Goal: Task Accomplishment & Management: Use online tool/utility

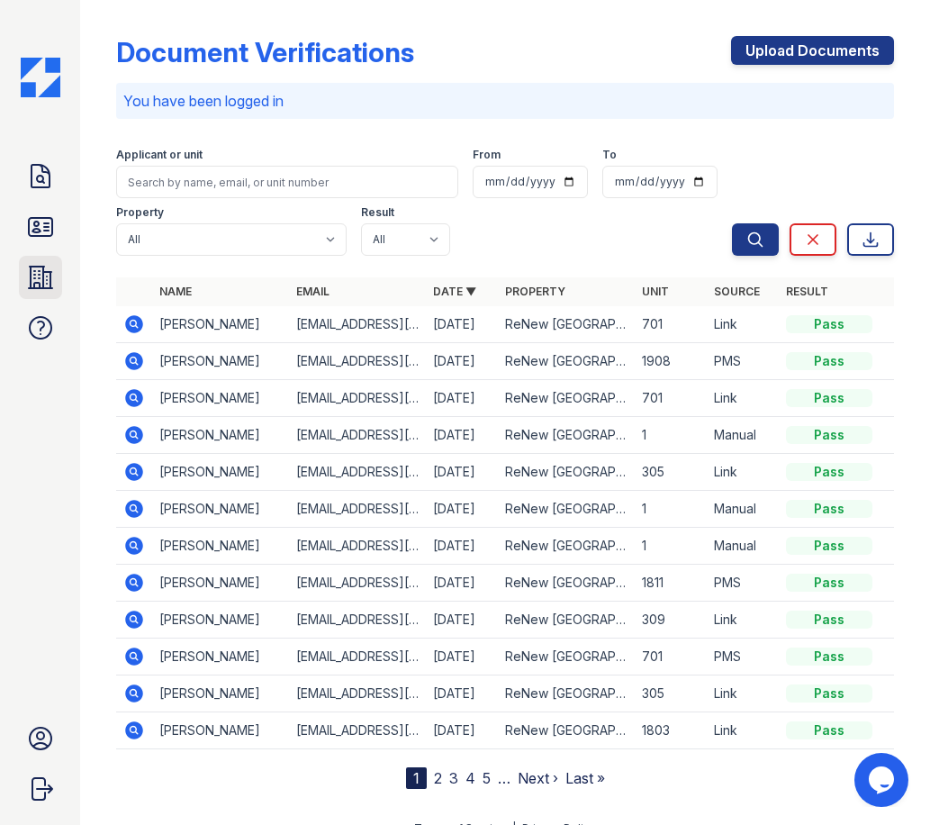
click at [53, 274] on icon at bounding box center [40, 277] width 29 height 29
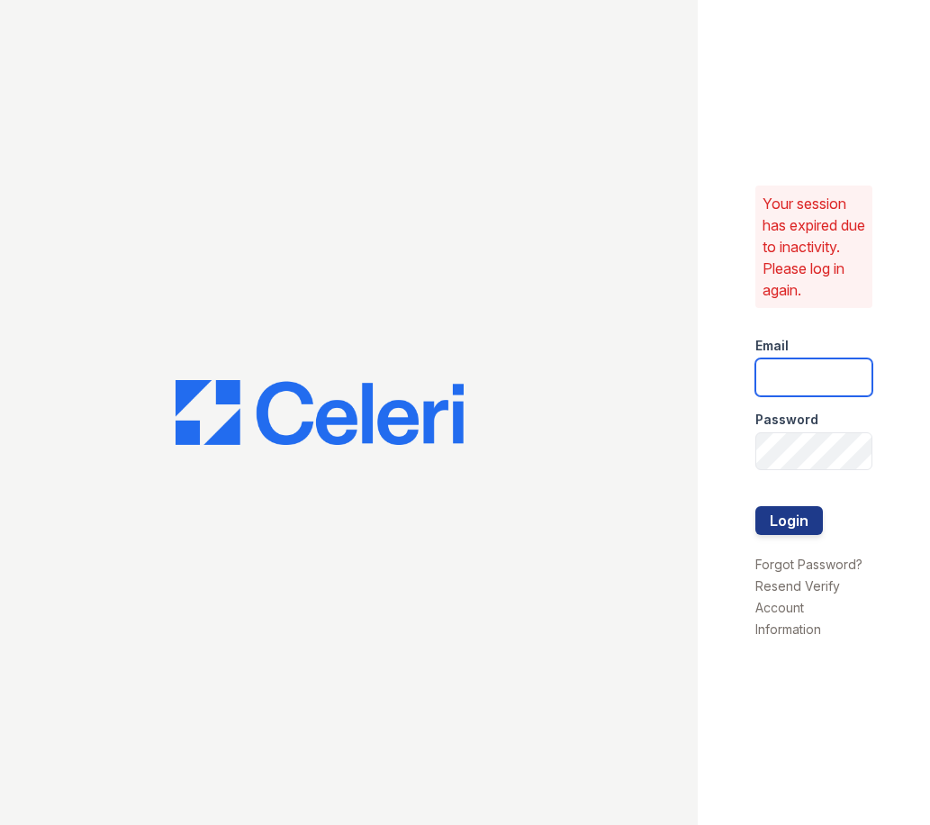
click at [766, 396] on input "email" at bounding box center [814, 377] width 117 height 38
type input "ssalazar@trinity-pm.com"
click at [756, 506] on button "Login" at bounding box center [790, 520] width 68 height 29
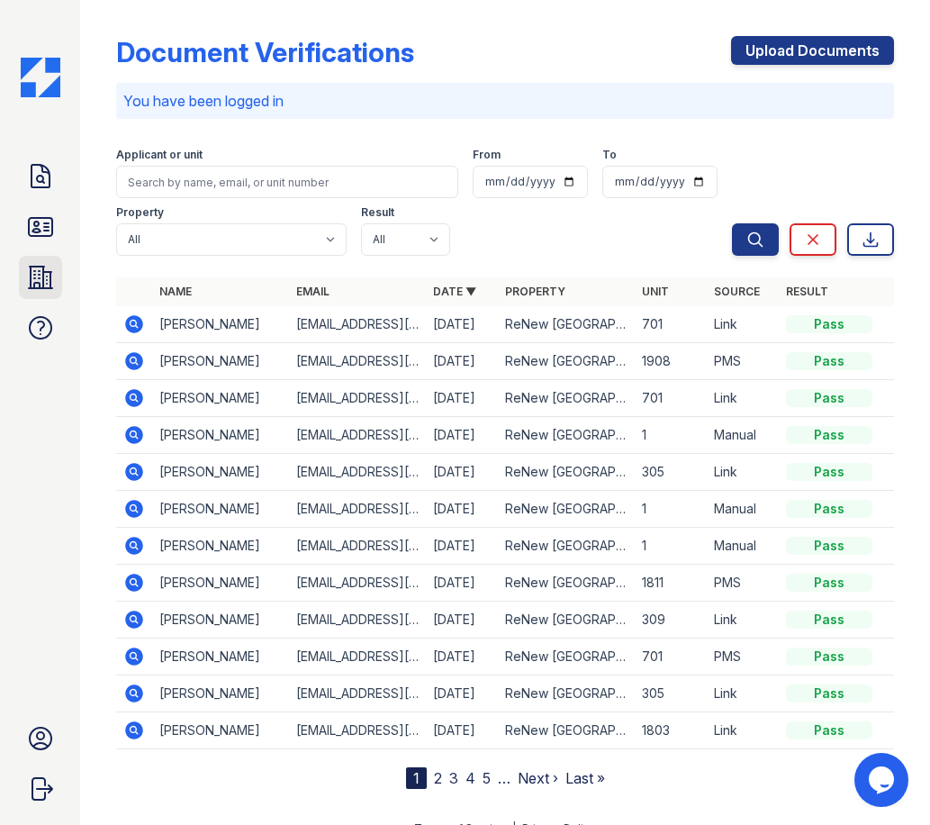
click at [42, 276] on icon at bounding box center [40, 278] width 23 height 22
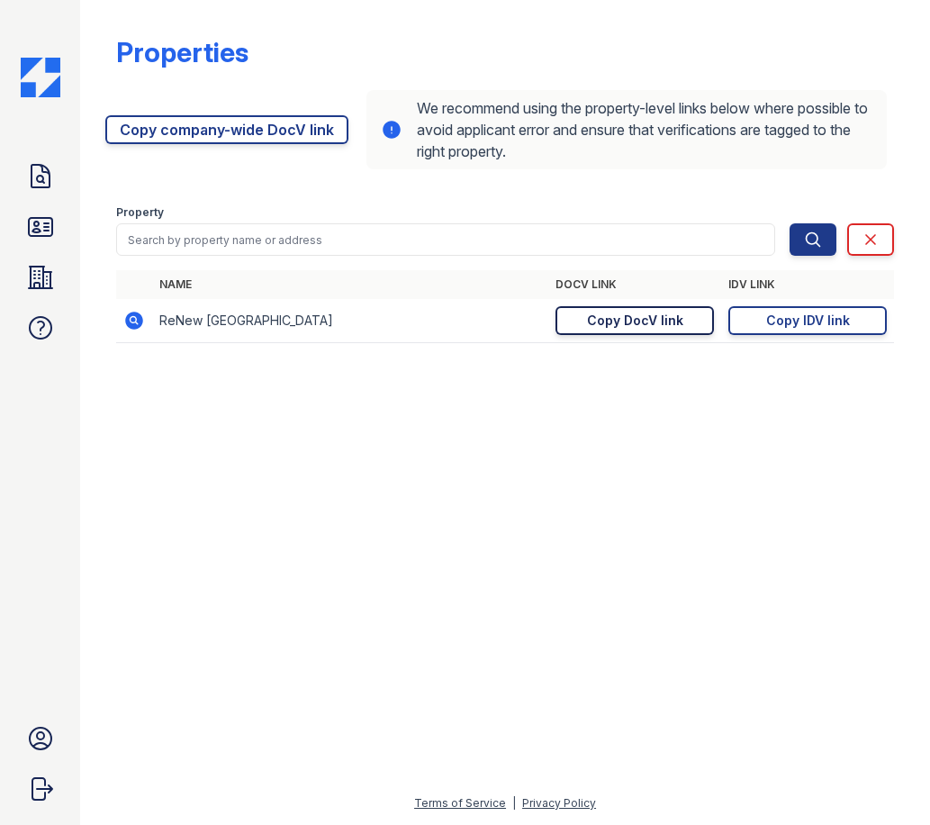
click at [686, 324] on link "Copy DocV link Copy link" at bounding box center [635, 320] width 158 height 29
click at [769, 321] on div "Copy IDV link" at bounding box center [808, 321] width 84 height 18
drag, startPoint x: 655, startPoint y: 317, endPoint x: 629, endPoint y: 249, distance: 73.3
click at [655, 316] on div "Copy DocV link" at bounding box center [635, 321] width 96 height 18
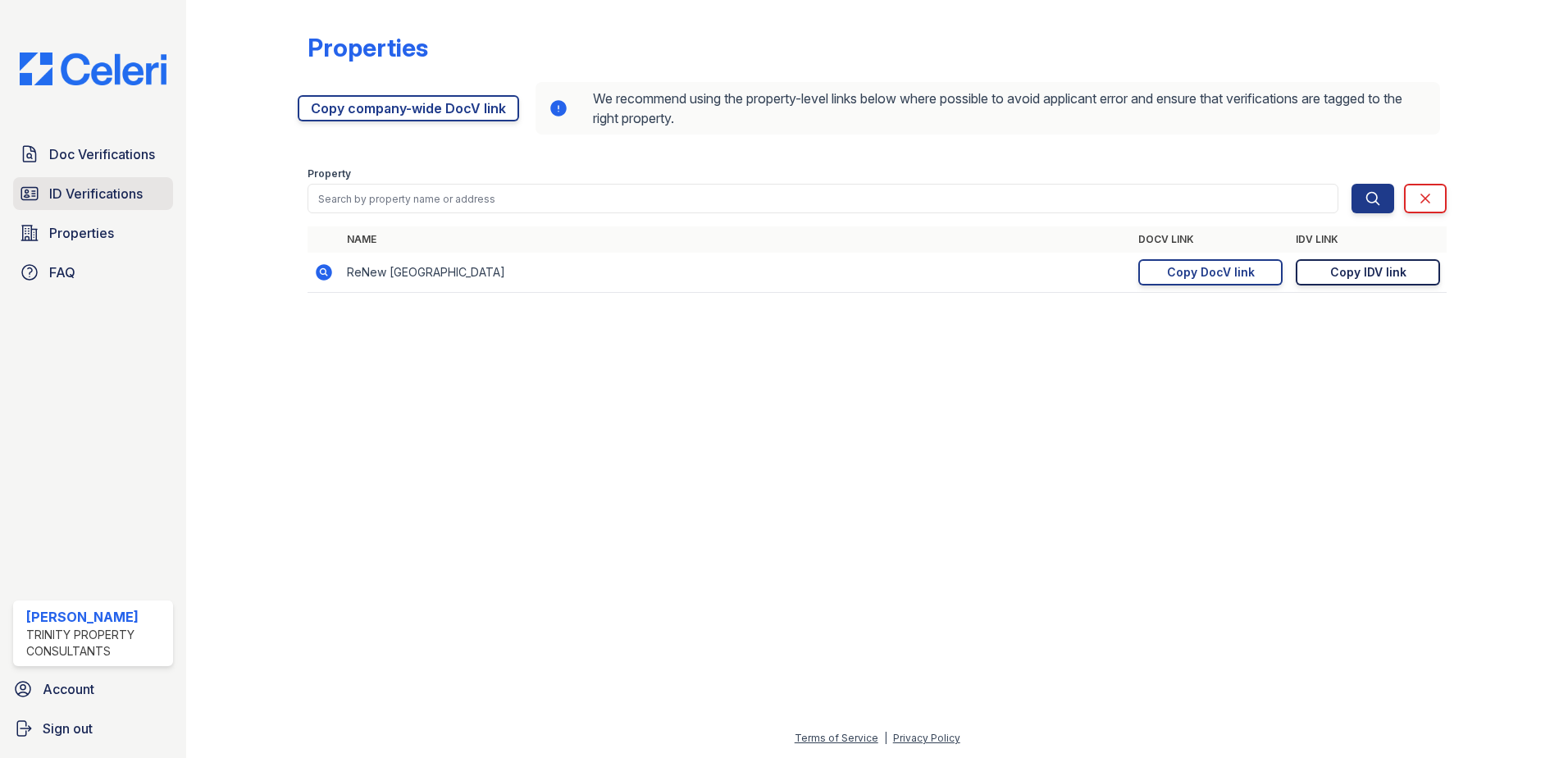
click at [76, 188] on span "ID Verifications" at bounding box center [96, 194] width 94 height 20
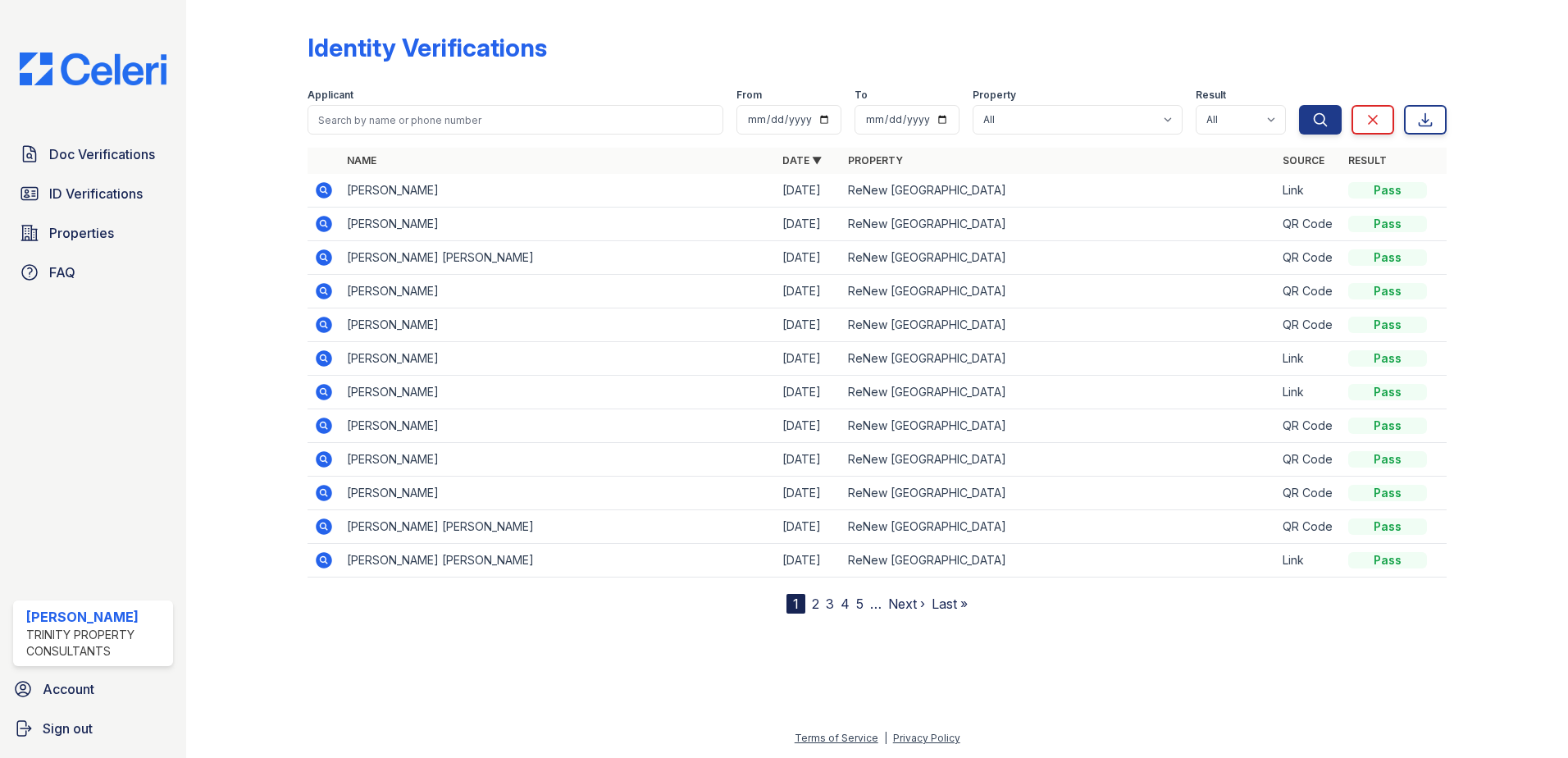
click at [13, 231] on div "Doc Verifications ID Verifications Properties FAQ" at bounding box center [93, 213] width 173 height 151
click at [38, 235] on icon at bounding box center [30, 233] width 20 height 20
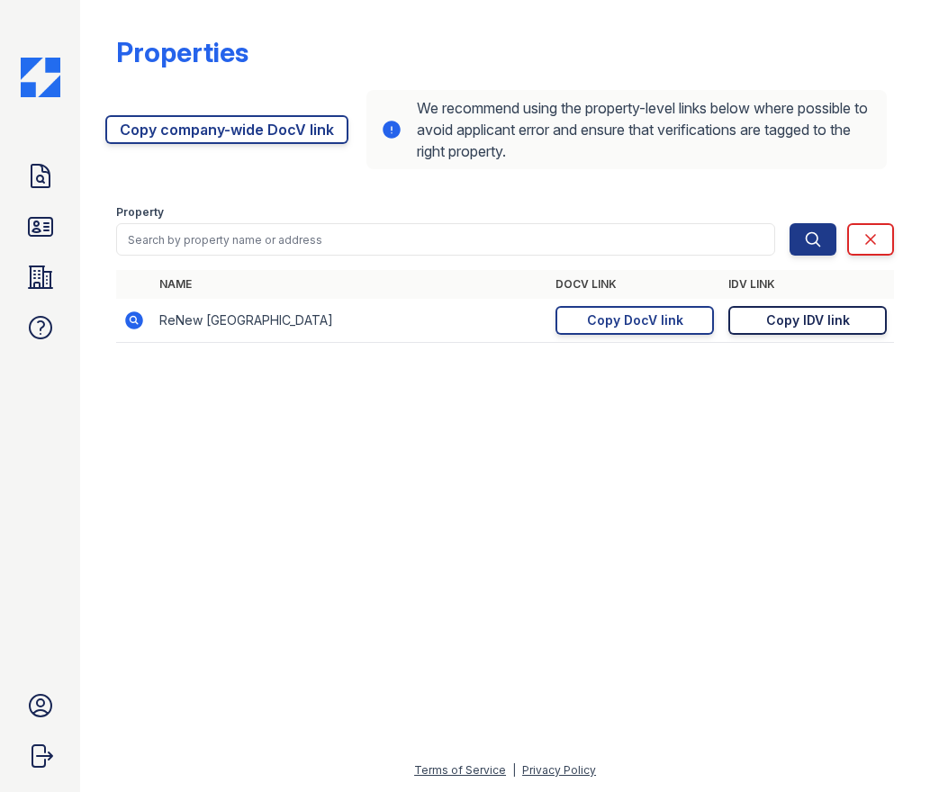
click at [856, 323] on link "Copy IDV link Copy link" at bounding box center [808, 320] width 158 height 29
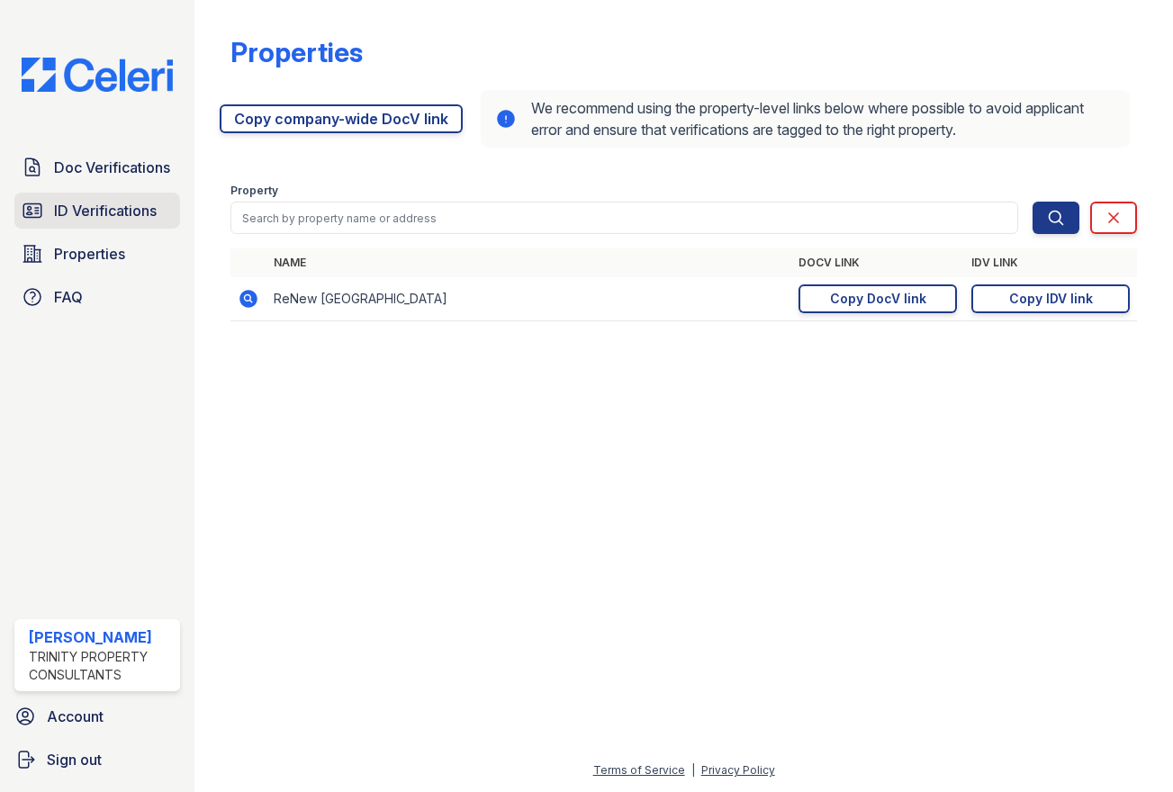
click at [47, 222] on link "ID Verifications" at bounding box center [97, 211] width 166 height 36
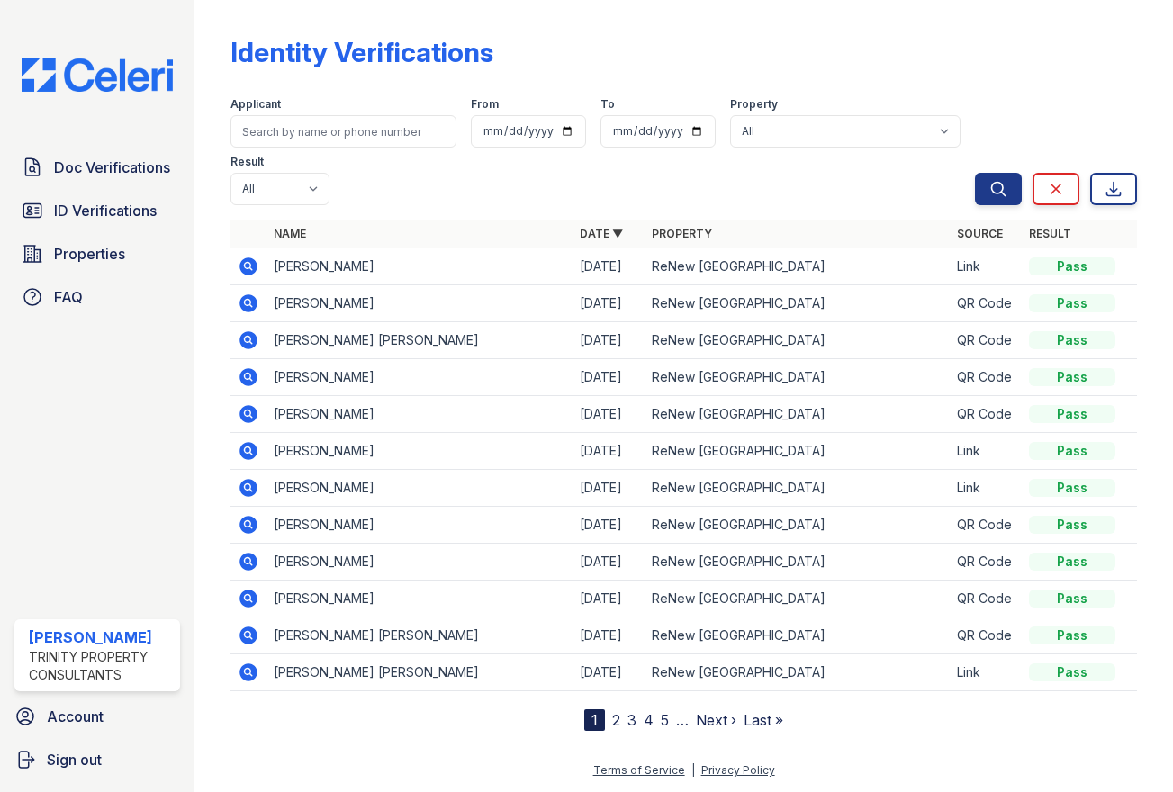
click at [47, 222] on link "ID Verifications" at bounding box center [97, 211] width 166 height 36
click at [109, 204] on span "ID Verifications" at bounding box center [105, 211] width 103 height 22
click at [258, 130] on input "search" at bounding box center [344, 131] width 226 height 32
type input "[PERSON_NAME]"
click at [929, 173] on button "Search" at bounding box center [998, 189] width 47 height 32
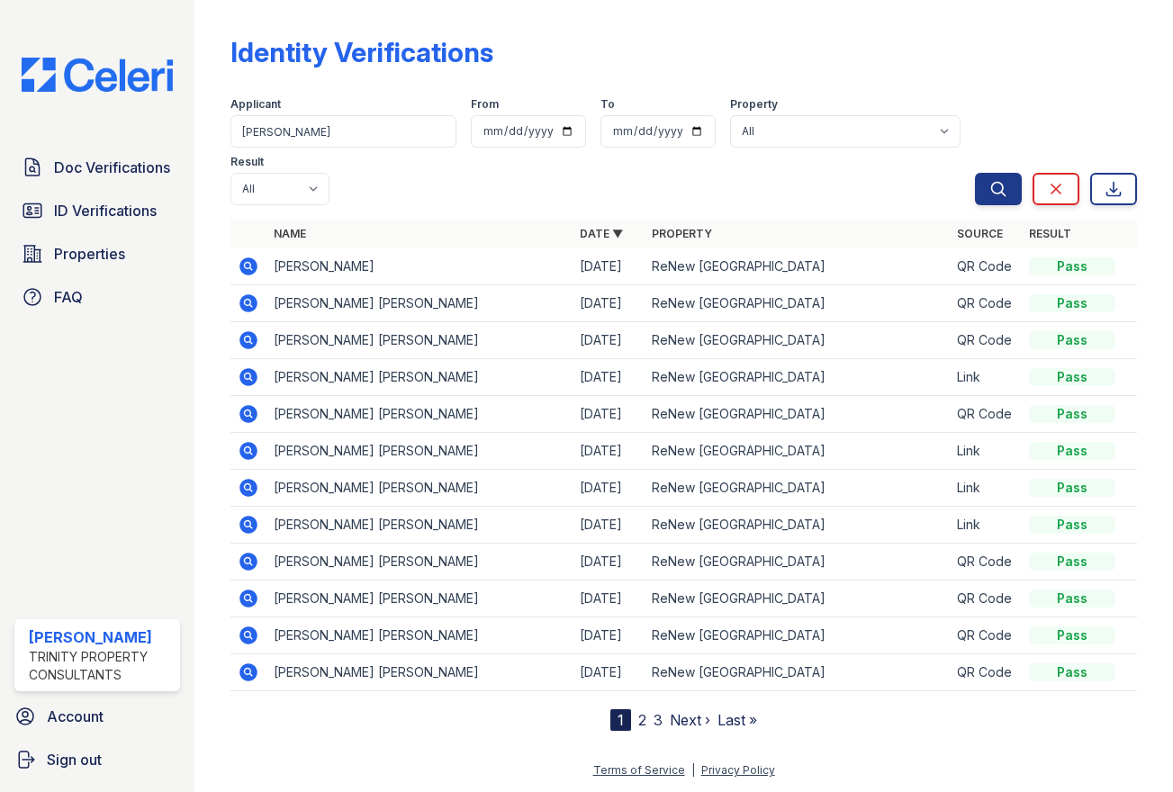
click at [248, 380] on icon at bounding box center [249, 377] width 18 height 18
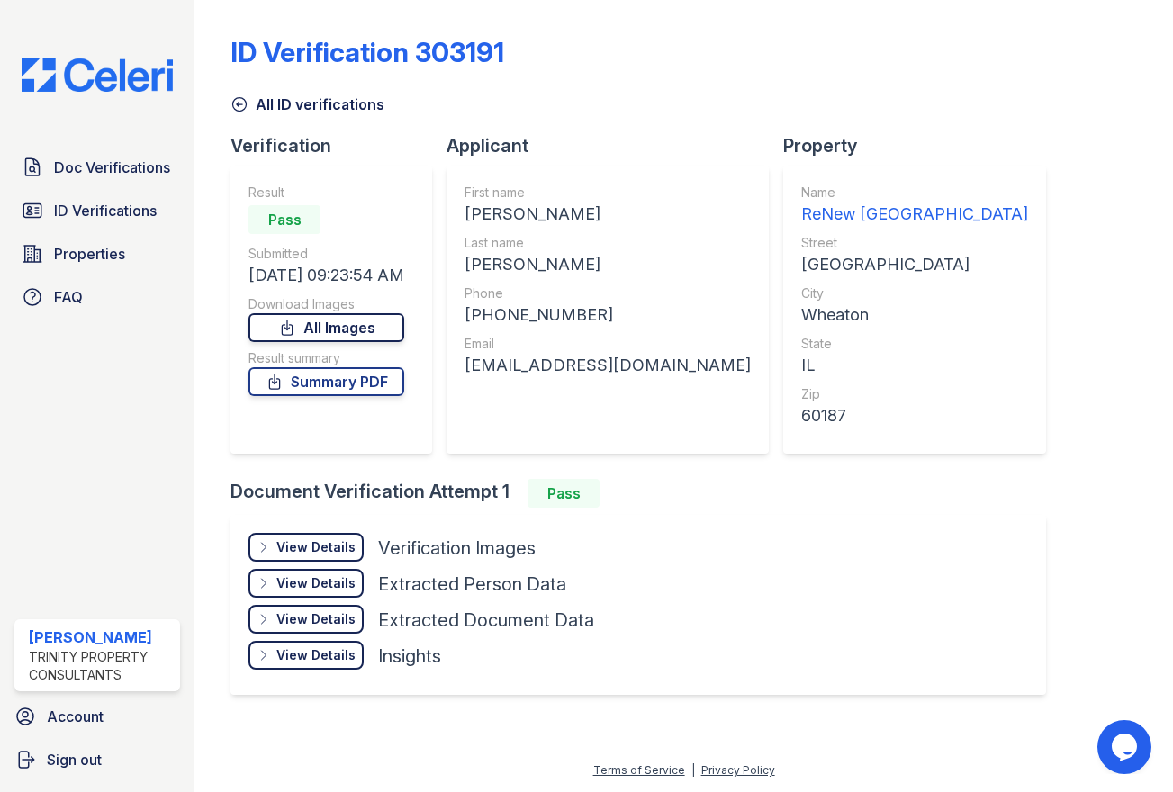
click at [310, 335] on link "All Images" at bounding box center [327, 327] width 156 height 29
